Goal: Task Accomplishment & Management: Manage account settings

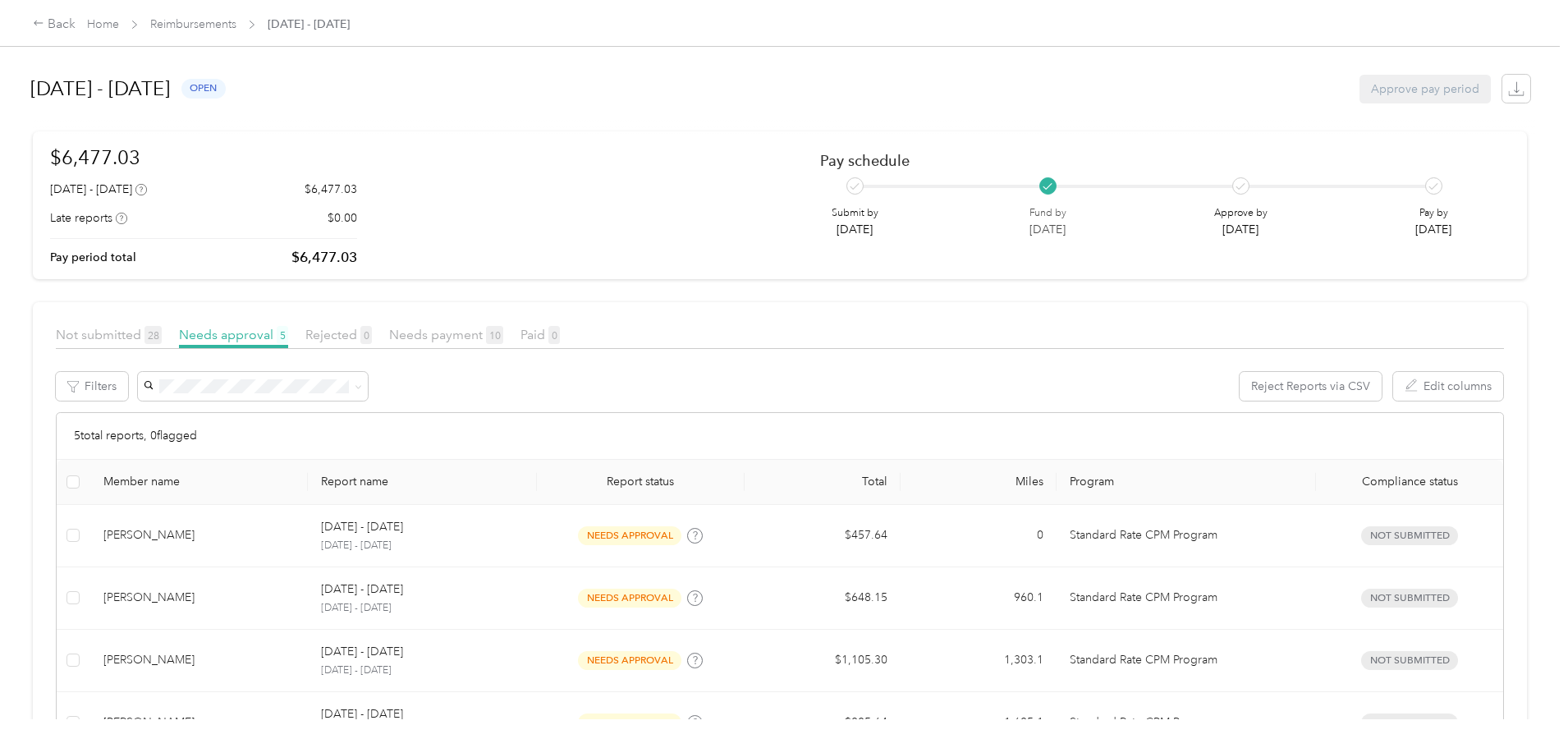
scroll to position [186, 0]
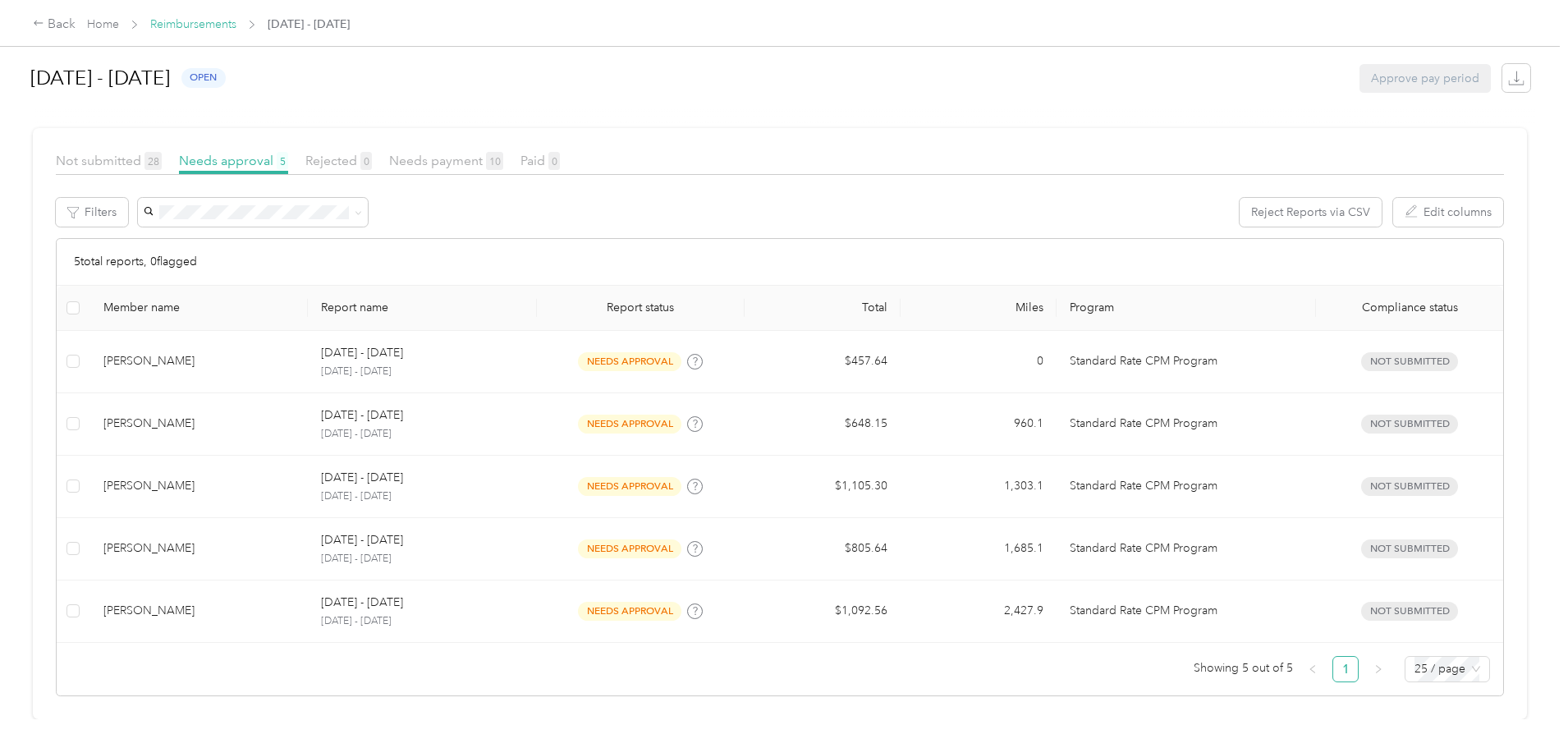
click at [236, 25] on link "Reimbursements" at bounding box center [193, 24] width 86 height 14
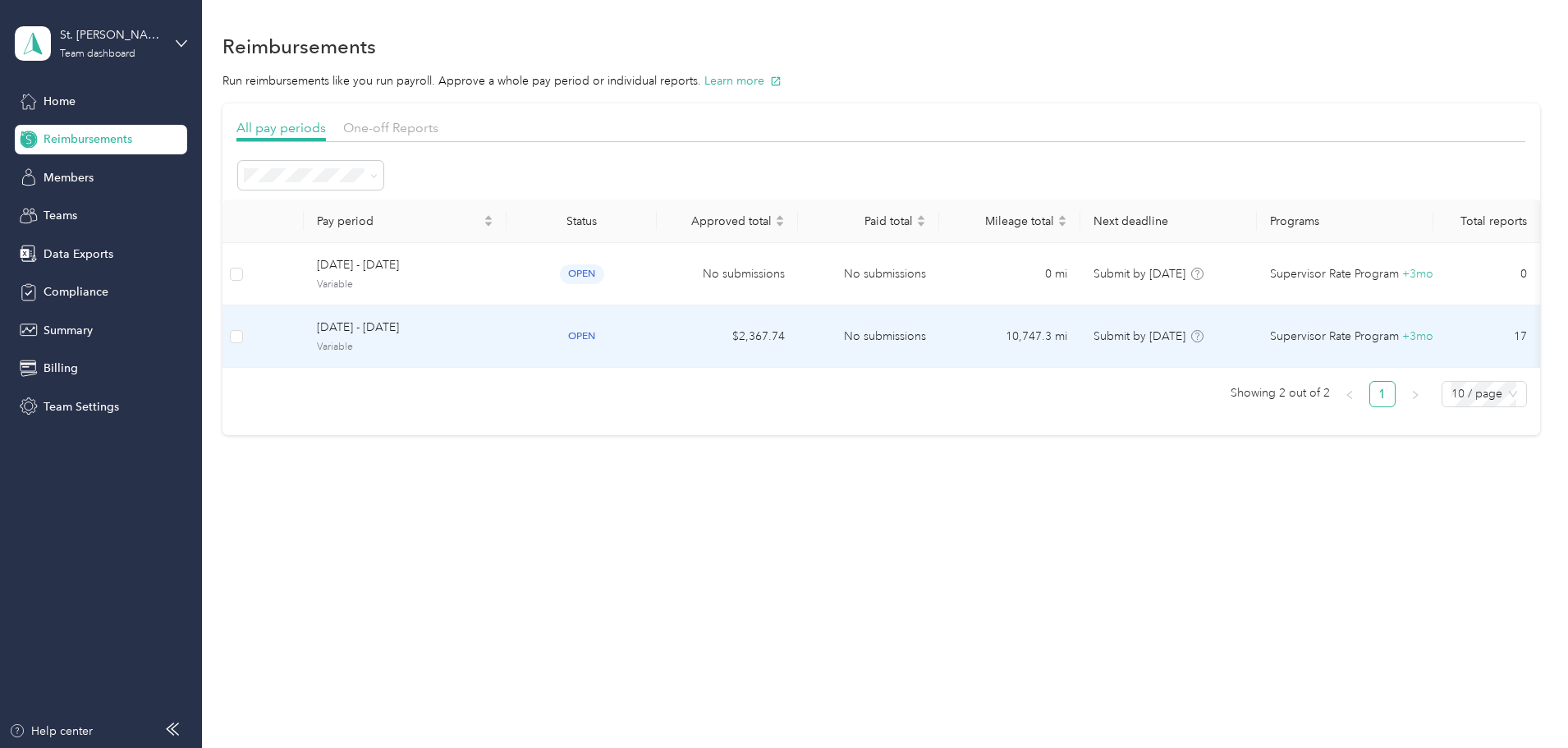
click at [469, 344] on span "Variable" at bounding box center [404, 346] width 177 height 14
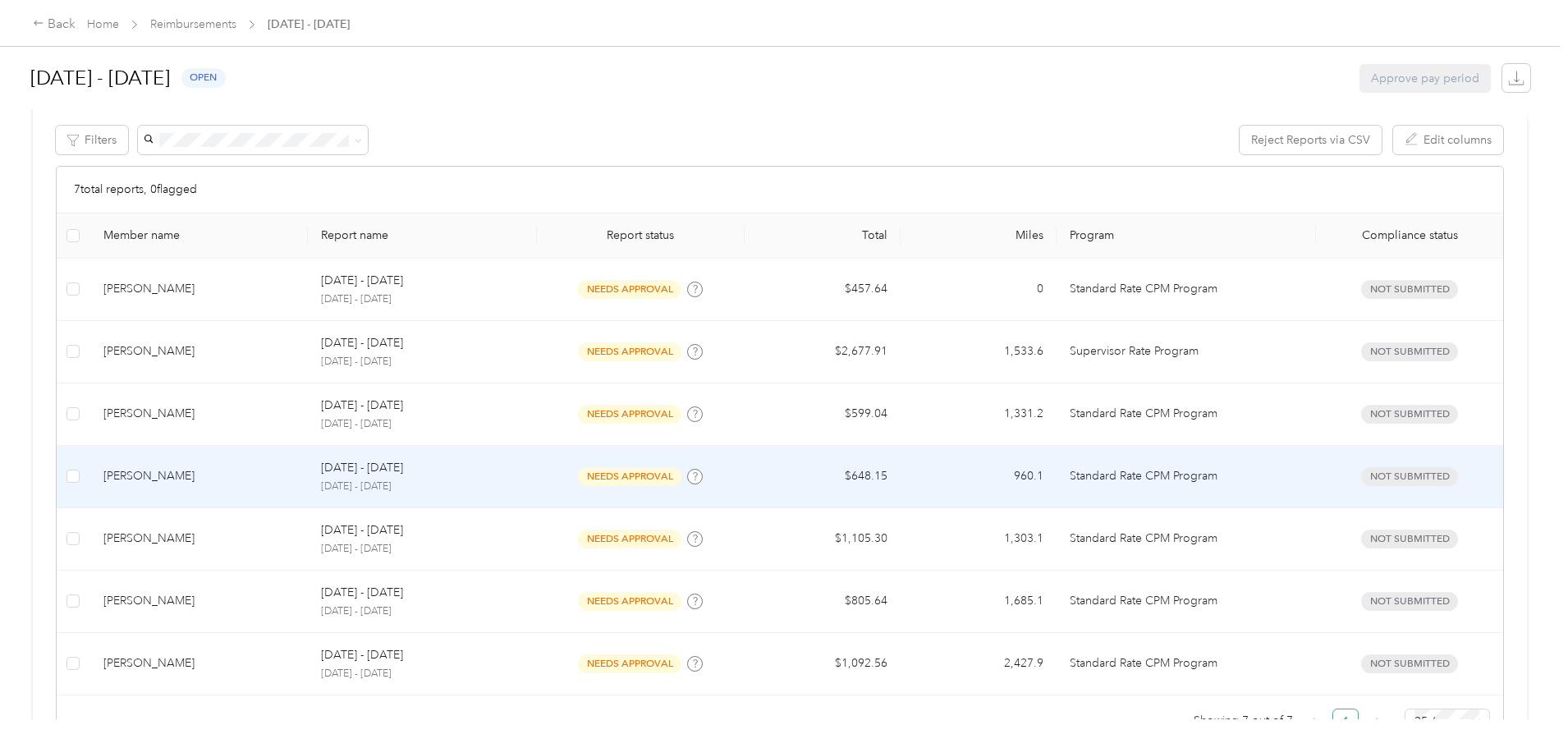
scroll to position [311, 0]
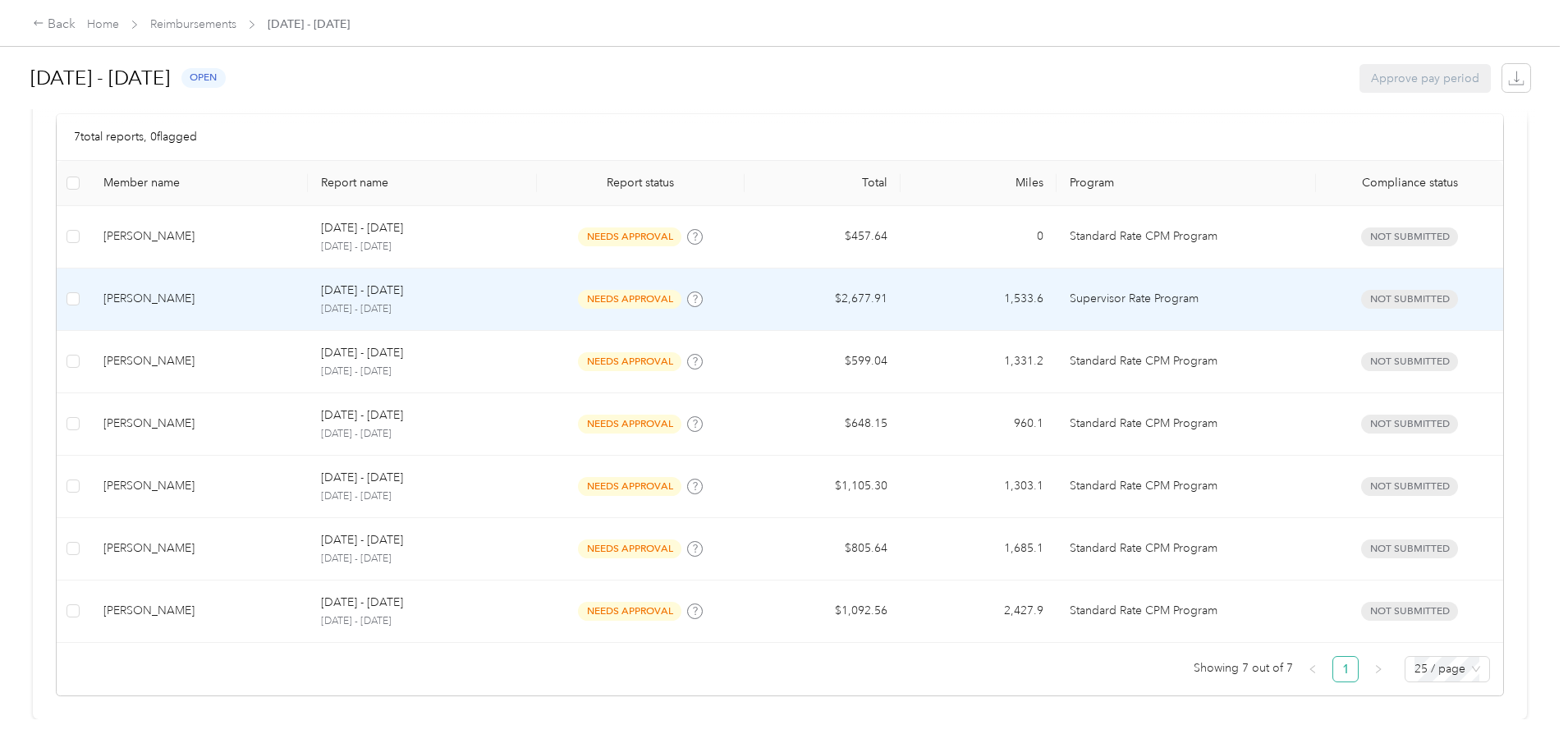
click at [295, 290] on div "[PERSON_NAME]" at bounding box center [199, 299] width 192 height 18
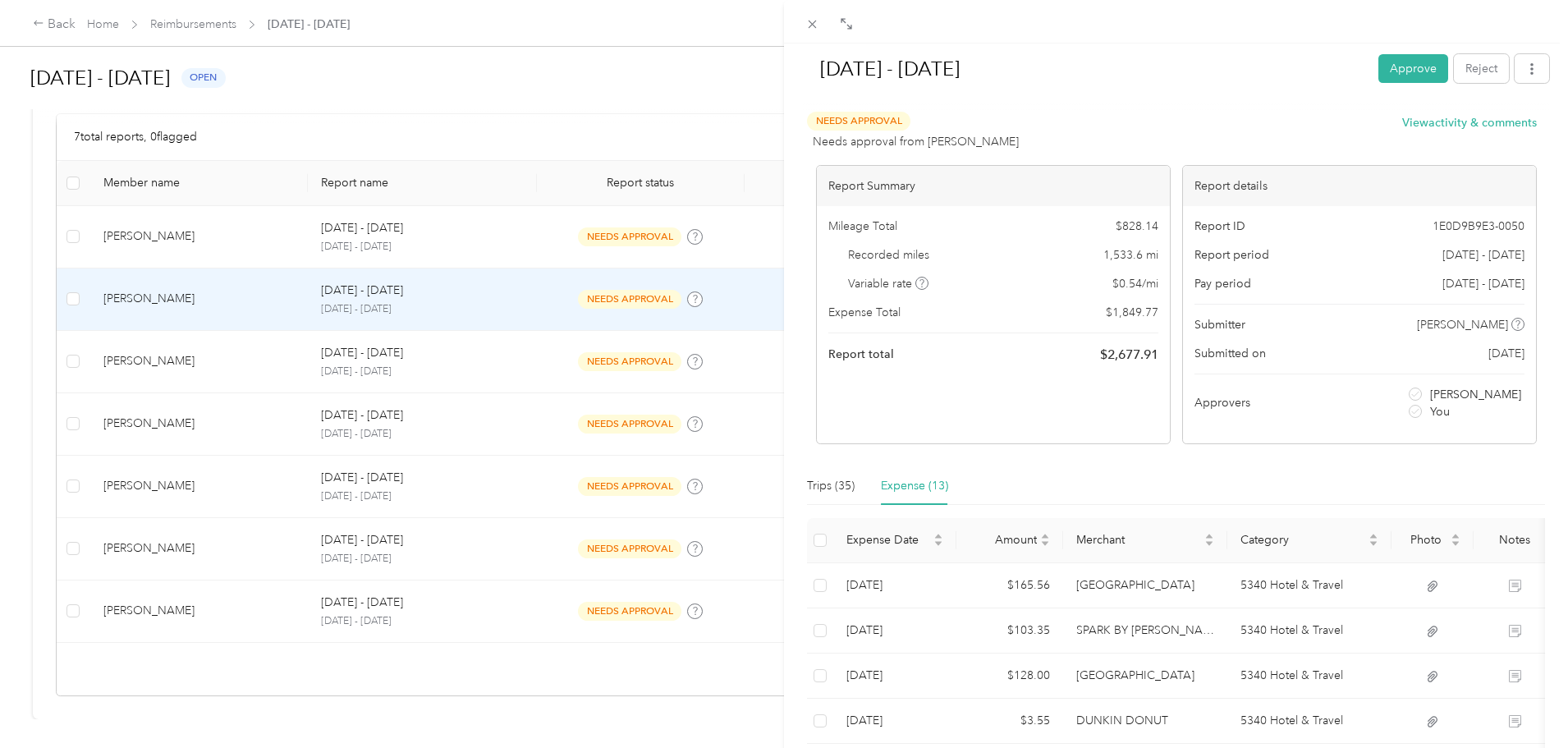
click at [49, 119] on div "[DATE] - [DATE] Approve Reject Needs Approval Needs approval from [PERSON_NAME]…" at bounding box center [784, 374] width 1568 height 748
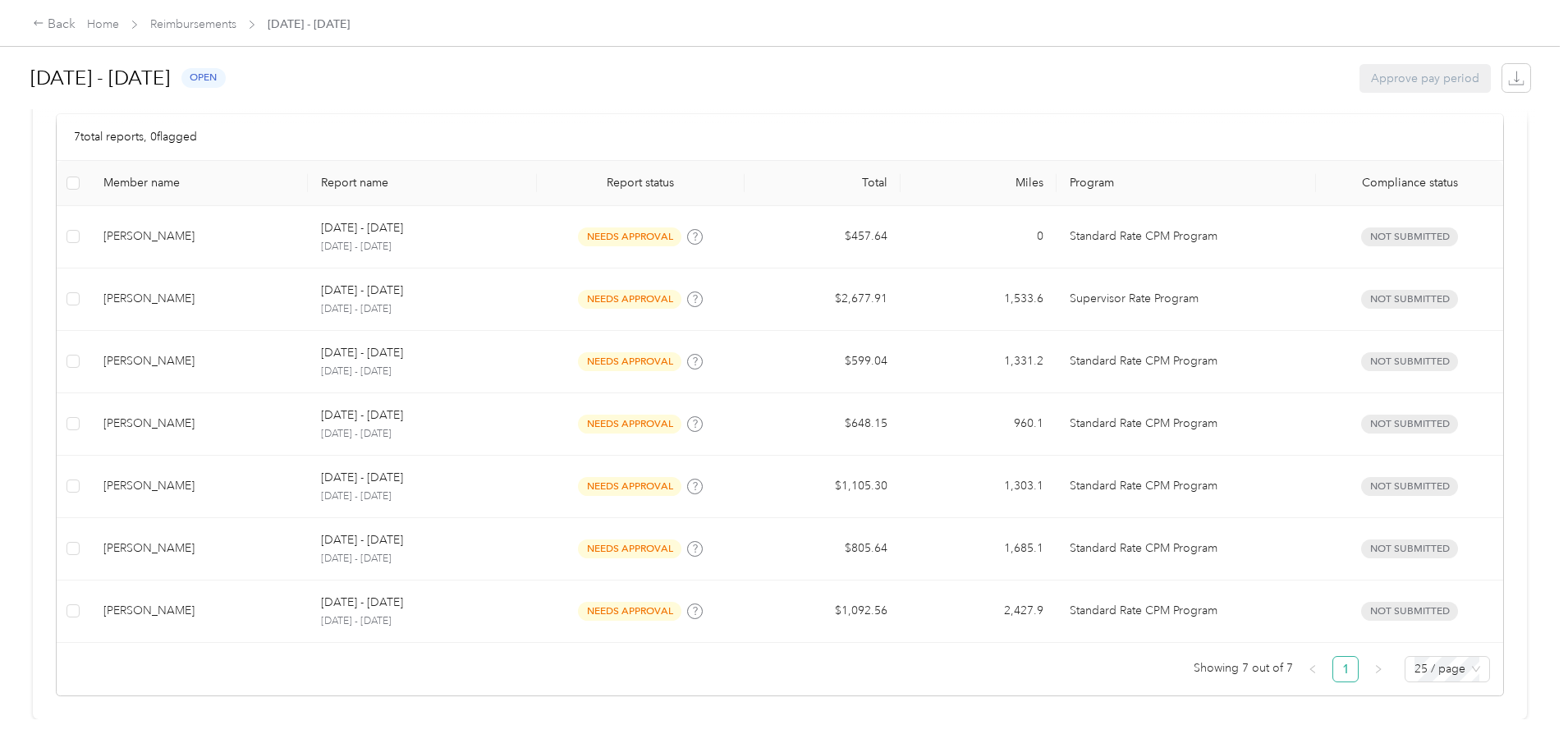
drag, startPoint x: 0, startPoint y: 403, endPoint x: 10, endPoint y: 397, distance: 11.7
click at [0, 403] on div "Back Home Reimbursements [DATE] - [DATE] [DATE] - [DATE] open Approve pay perio…" at bounding box center [780, 374] width 1559 height 748
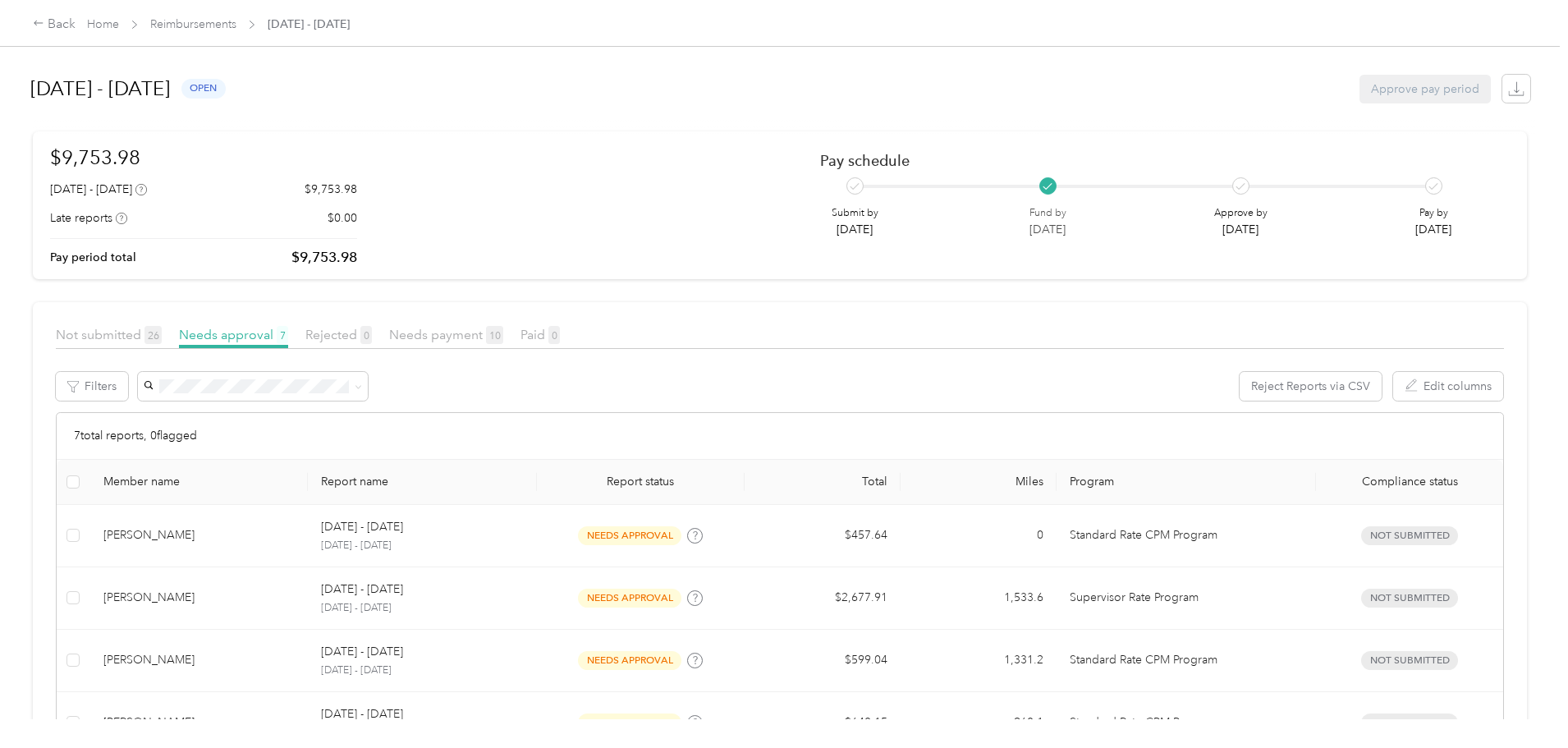
click at [334, 33] on div "Back Home Reimbursements [DATE] - [DATE]" at bounding box center [190, 24] width 317 height 20
click at [236, 24] on link "Reimbursements" at bounding box center [193, 24] width 86 height 14
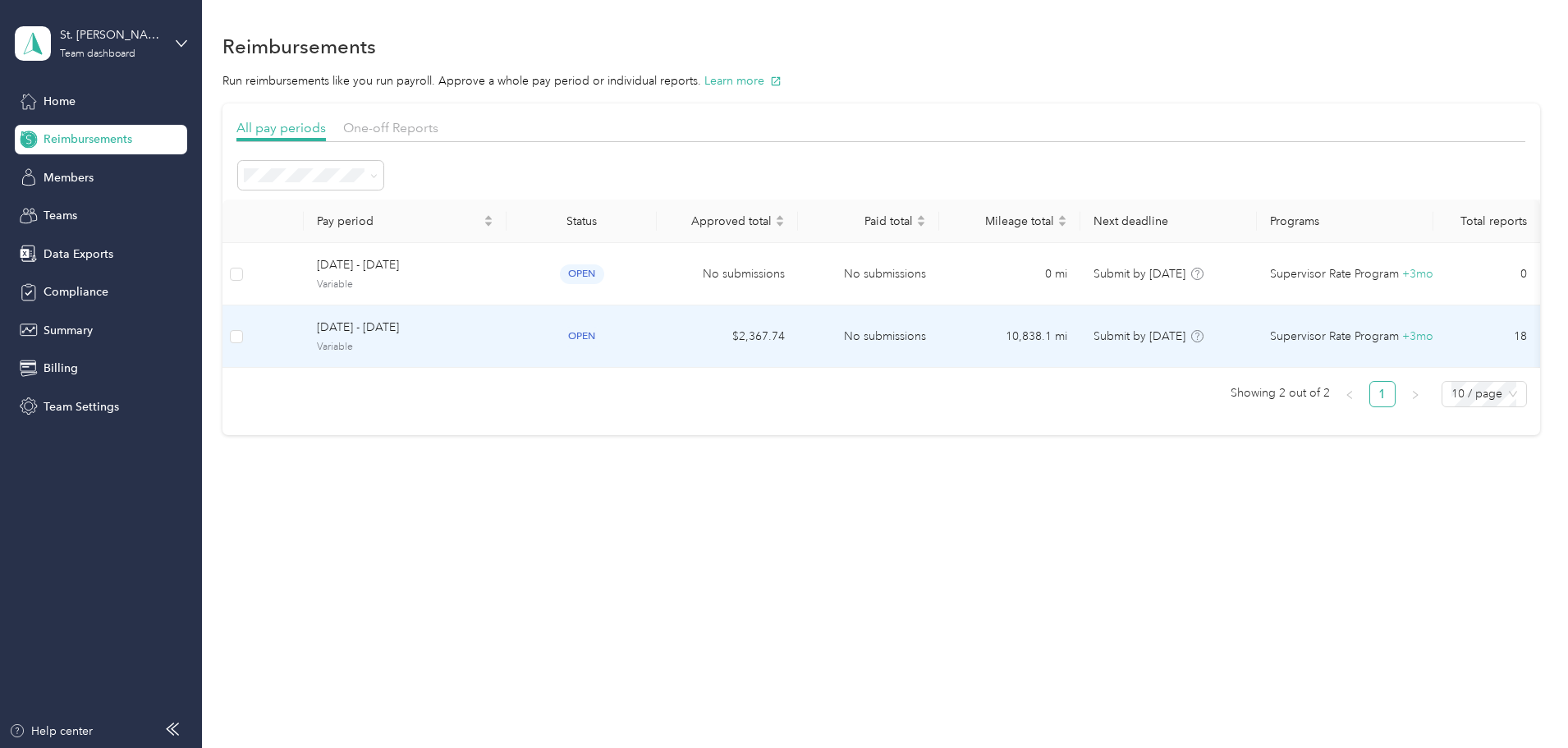
click at [304, 331] on td at bounding box center [277, 336] width 54 height 62
